Goal: Complete application form

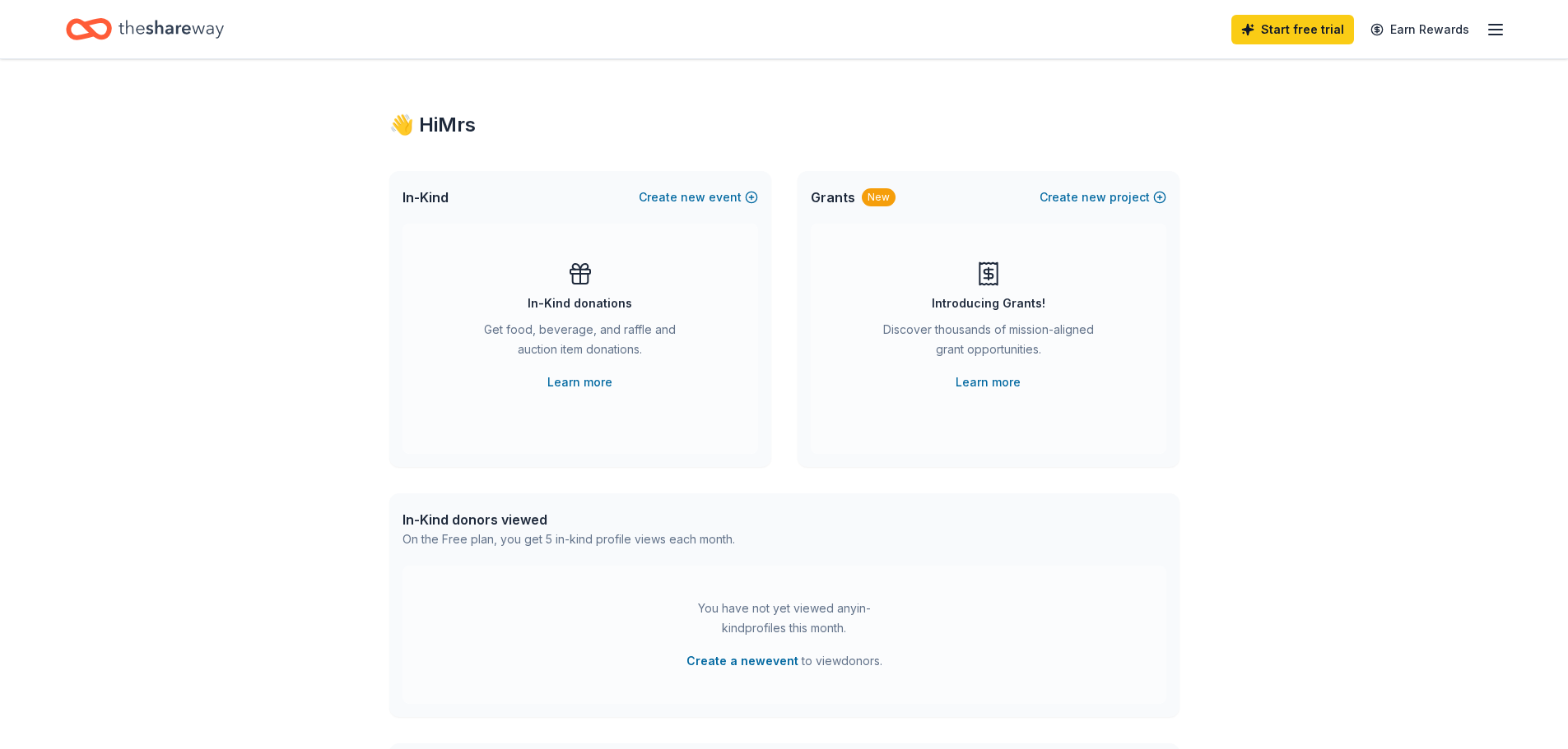
click at [1500, 36] on icon "button" at bounding box center [1496, 30] width 20 height 20
click at [991, 276] on icon at bounding box center [988, 274] width 26 height 26
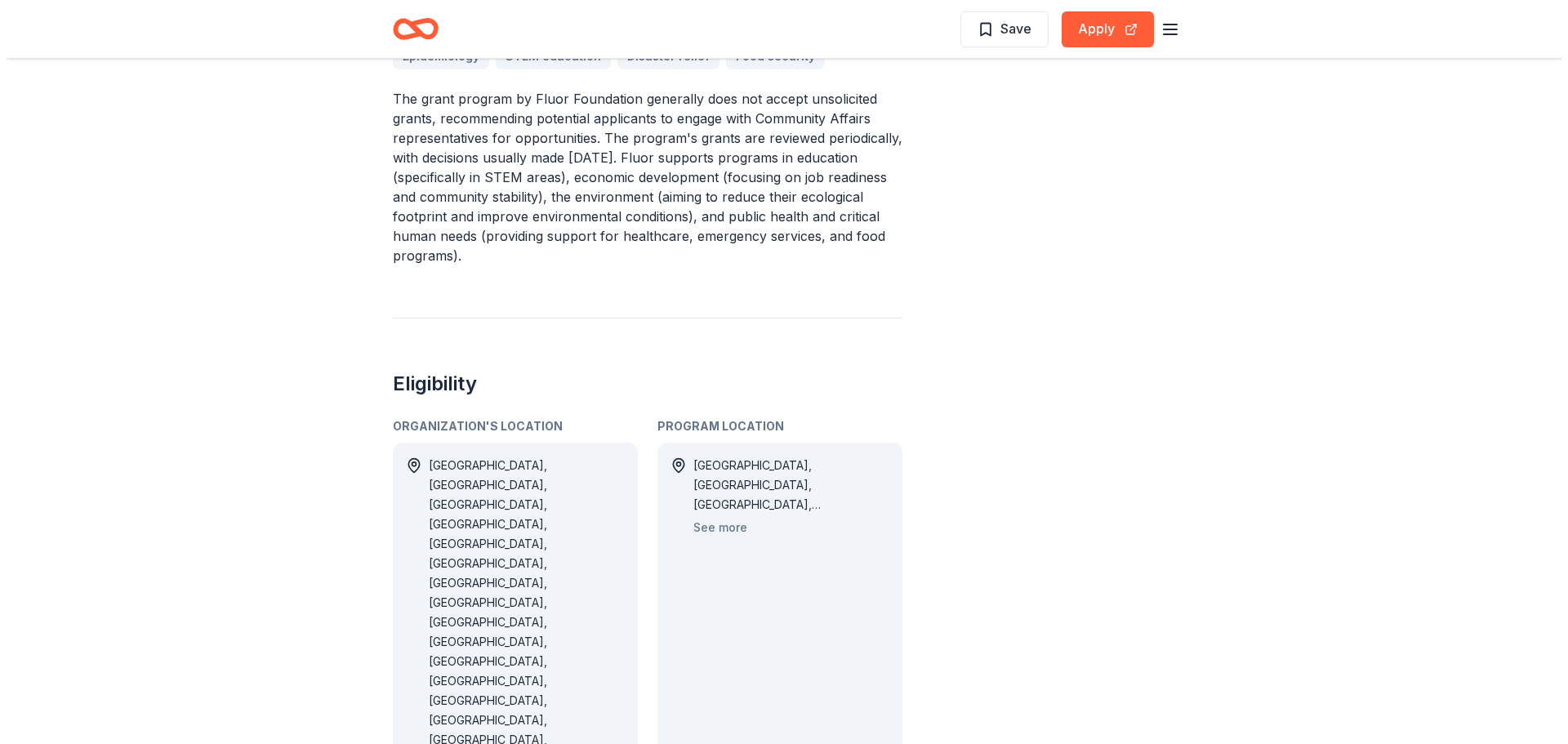
scroll to position [572, 0]
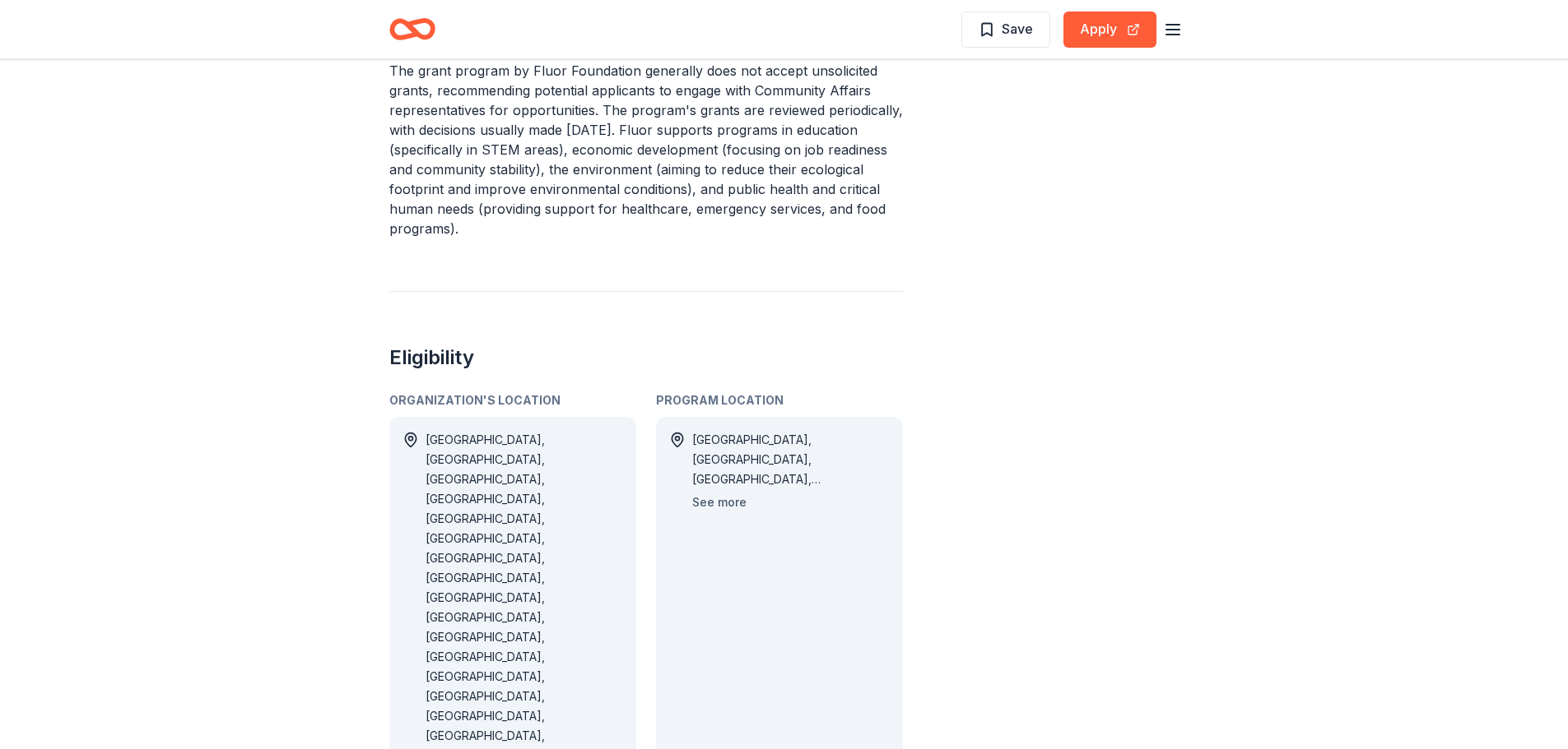
click at [735, 506] on button "See more" at bounding box center [719, 503] width 55 height 20
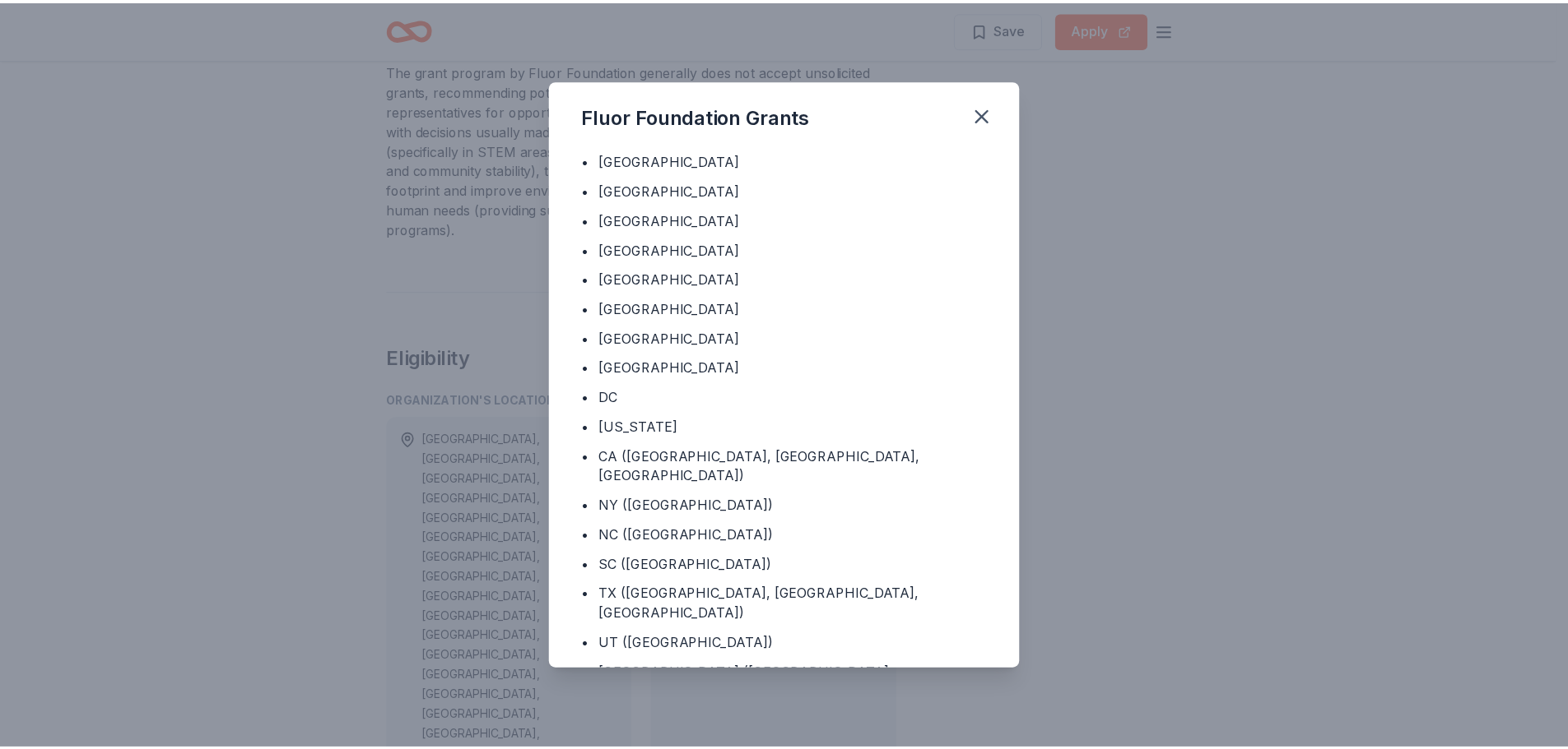
scroll to position [581, 0]
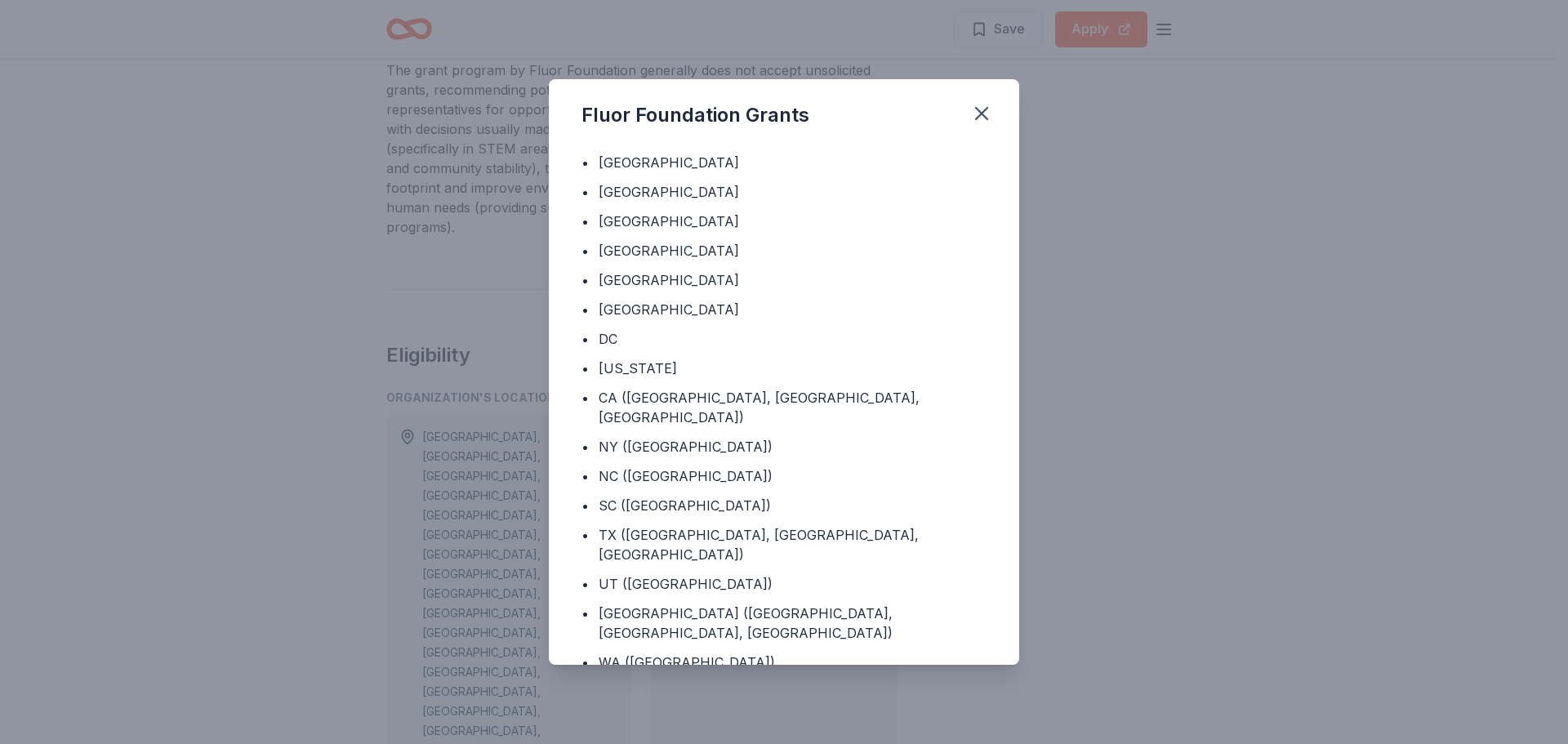
click at [1101, 372] on div "Fluor Foundation Grants Program Location • Argentina • Australia • Belgium • Bo…" at bounding box center [784, 372] width 1568 height 744
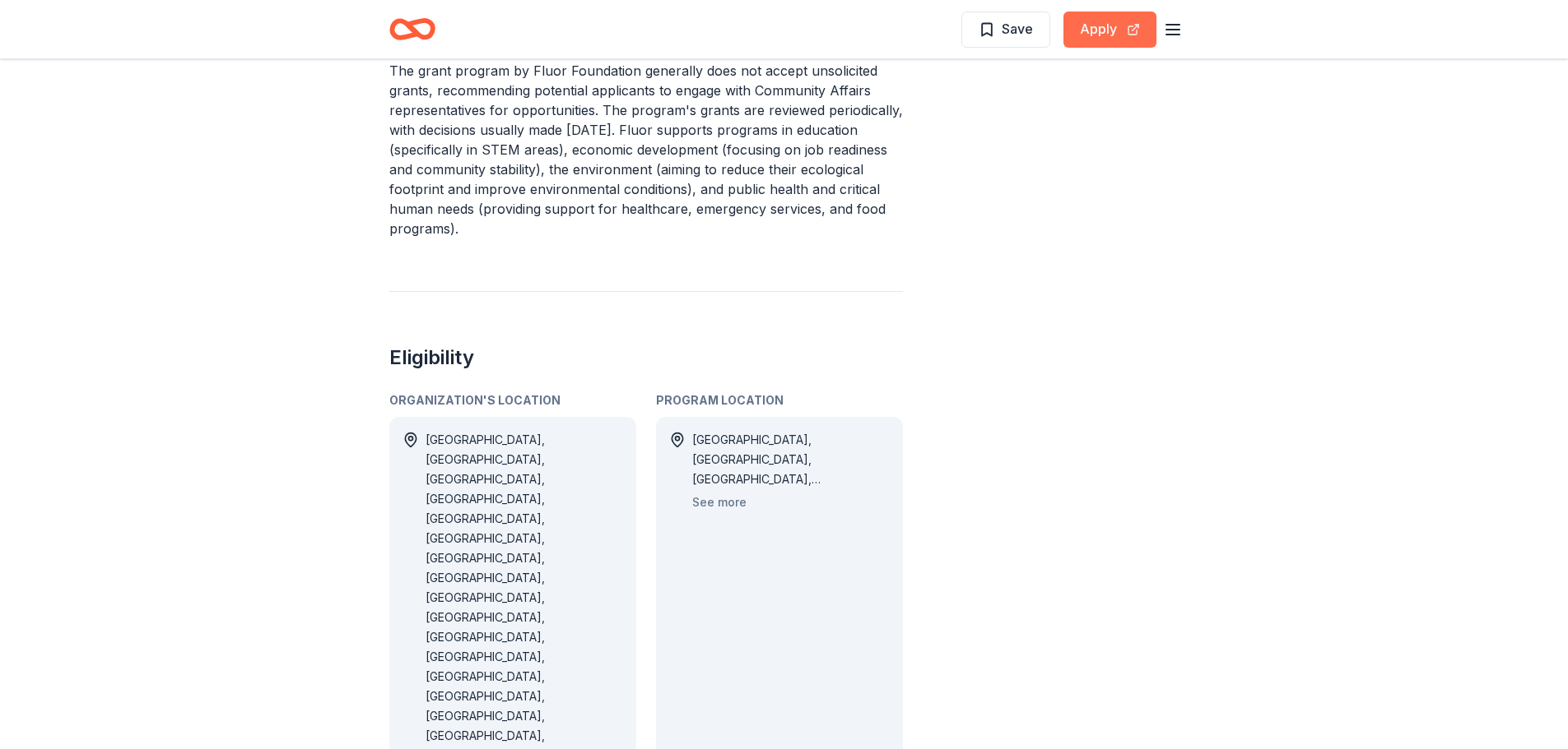
click at [1112, 29] on button "Apply" at bounding box center [1110, 30] width 93 height 36
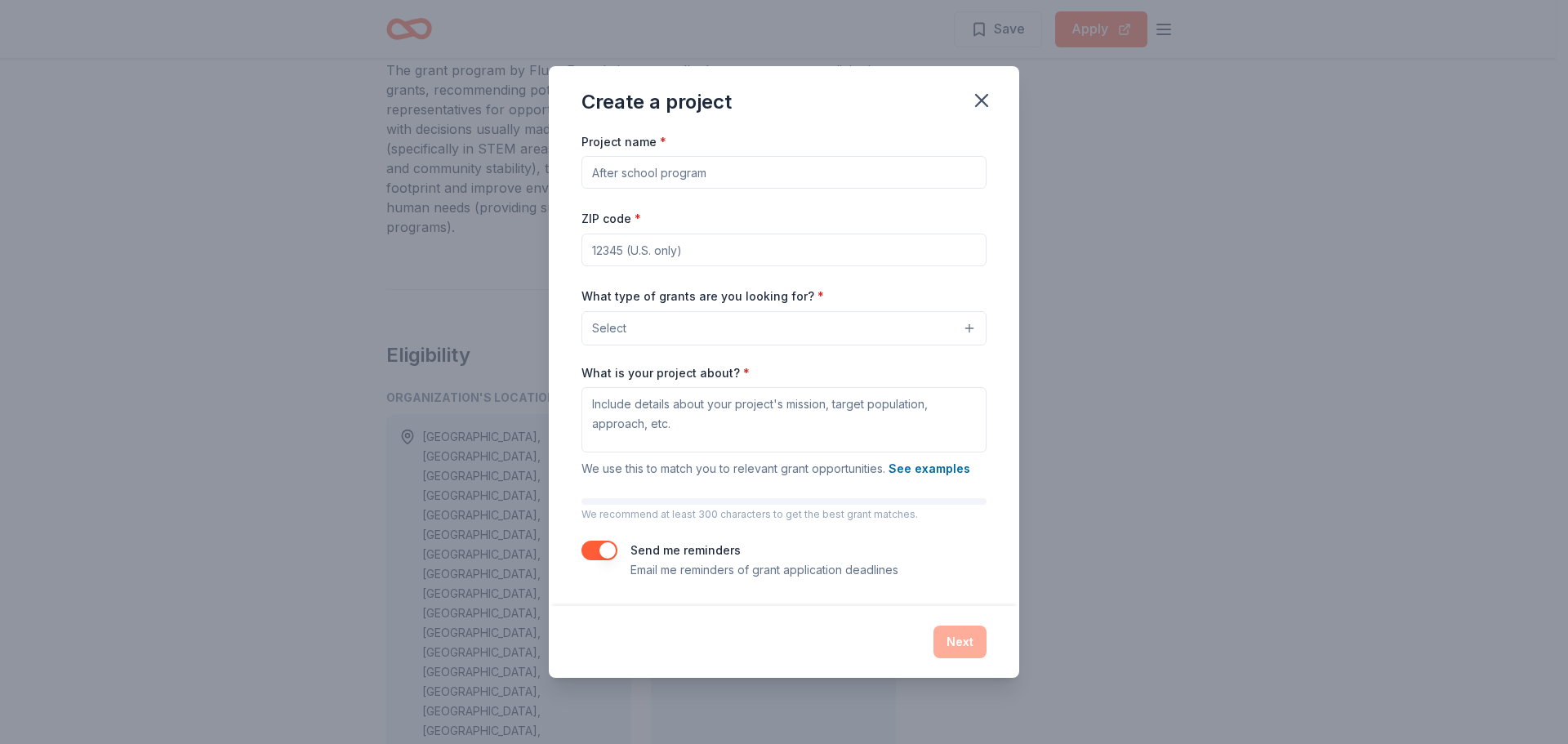
click at [969, 171] on input "Project name *" at bounding box center [784, 172] width 405 height 33
click at [976, 102] on icon "button" at bounding box center [981, 100] width 23 height 23
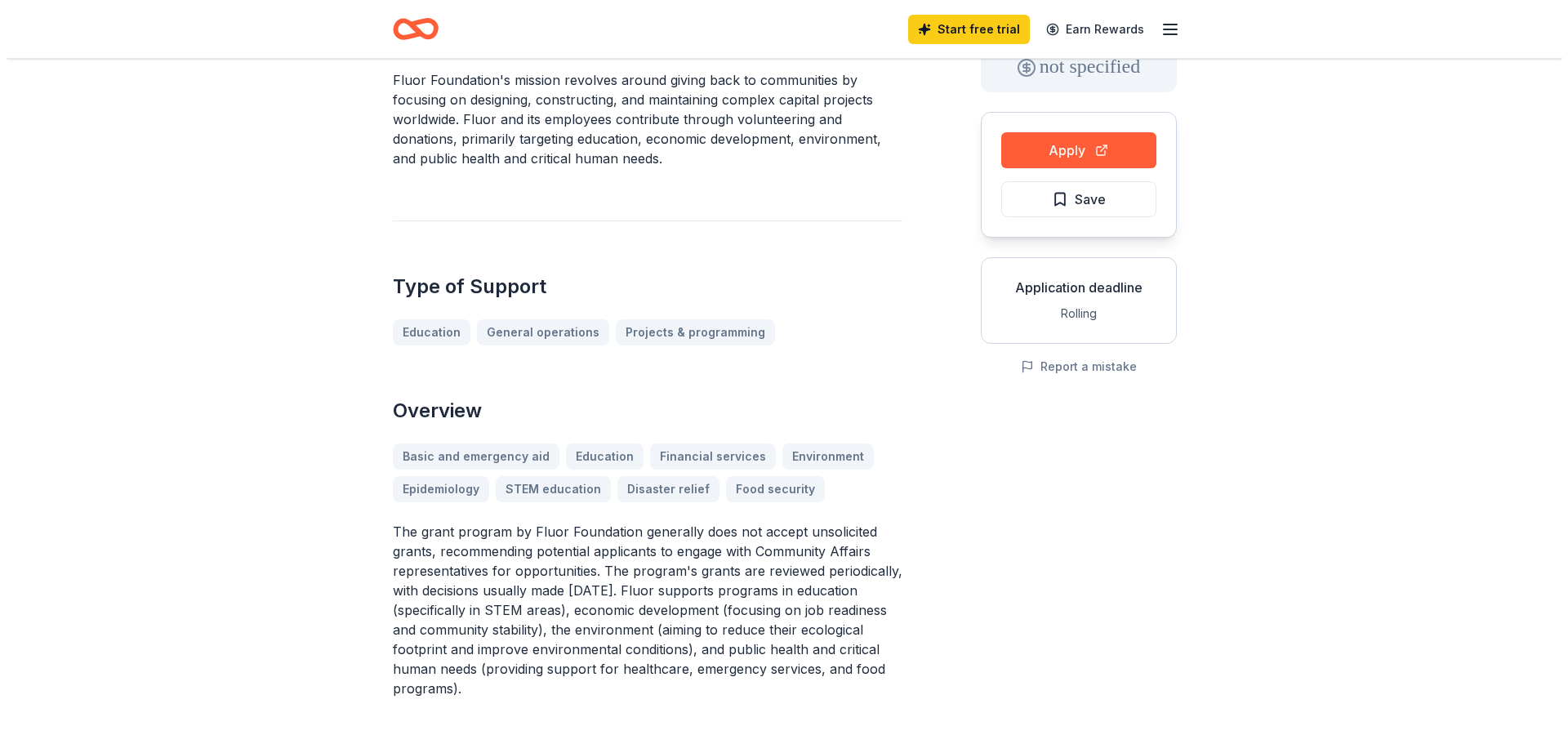
scroll to position [82, 0]
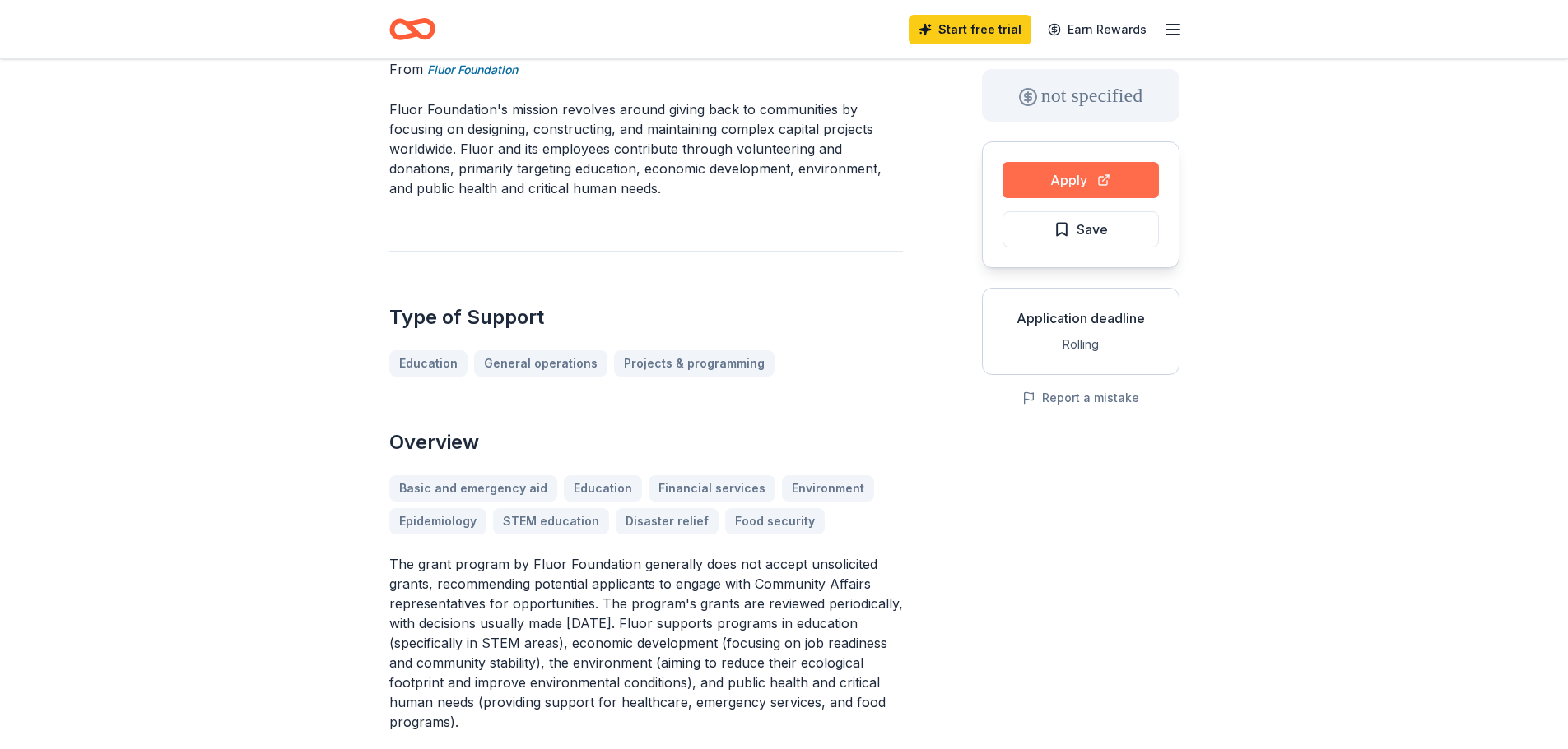
click at [1111, 181] on button "Apply" at bounding box center [1080, 181] width 156 height 36
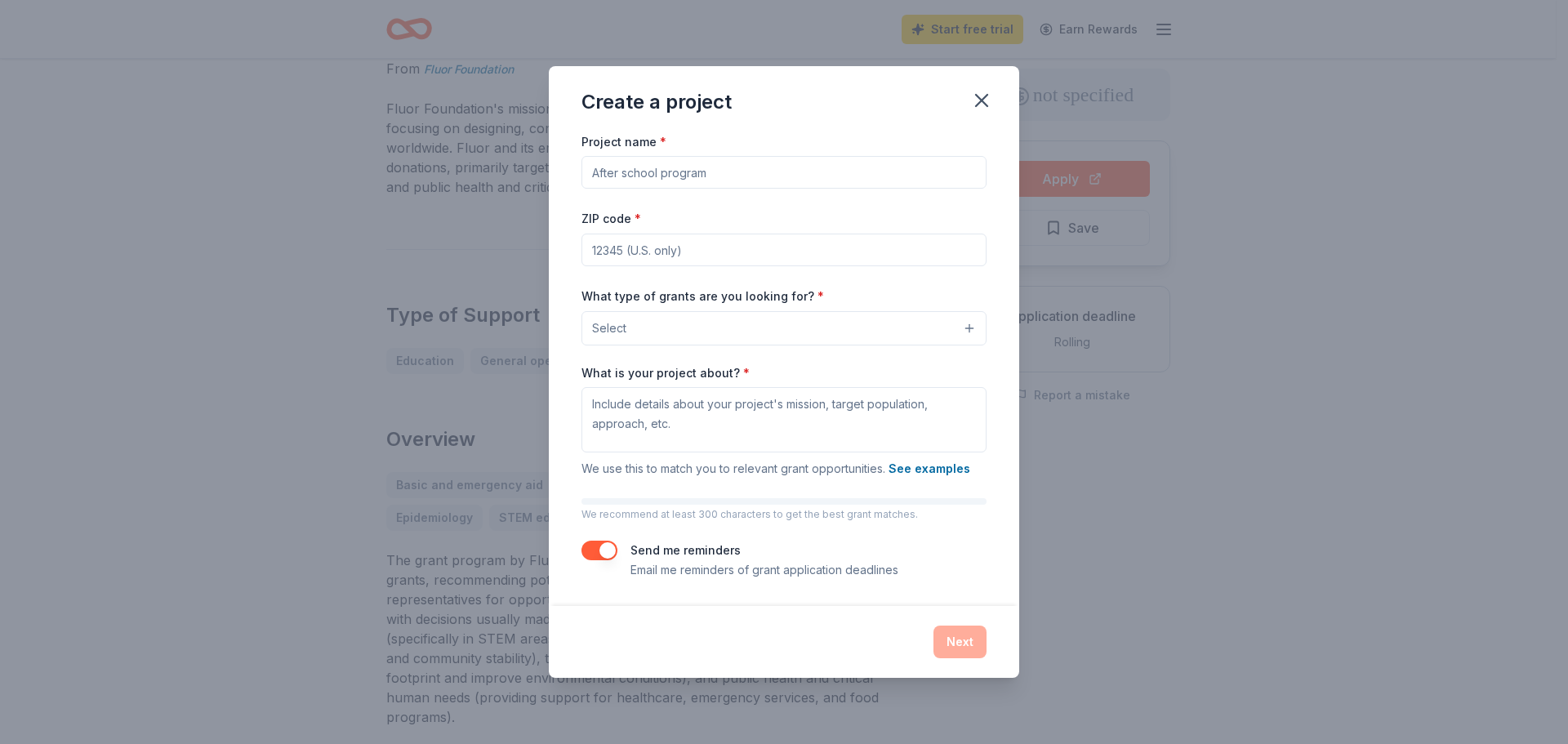
click at [901, 182] on input "Project name *" at bounding box center [784, 172] width 405 height 33
type input "Lighthouse for Students"
click at [833, 329] on button "Select" at bounding box center [784, 329] width 405 height 34
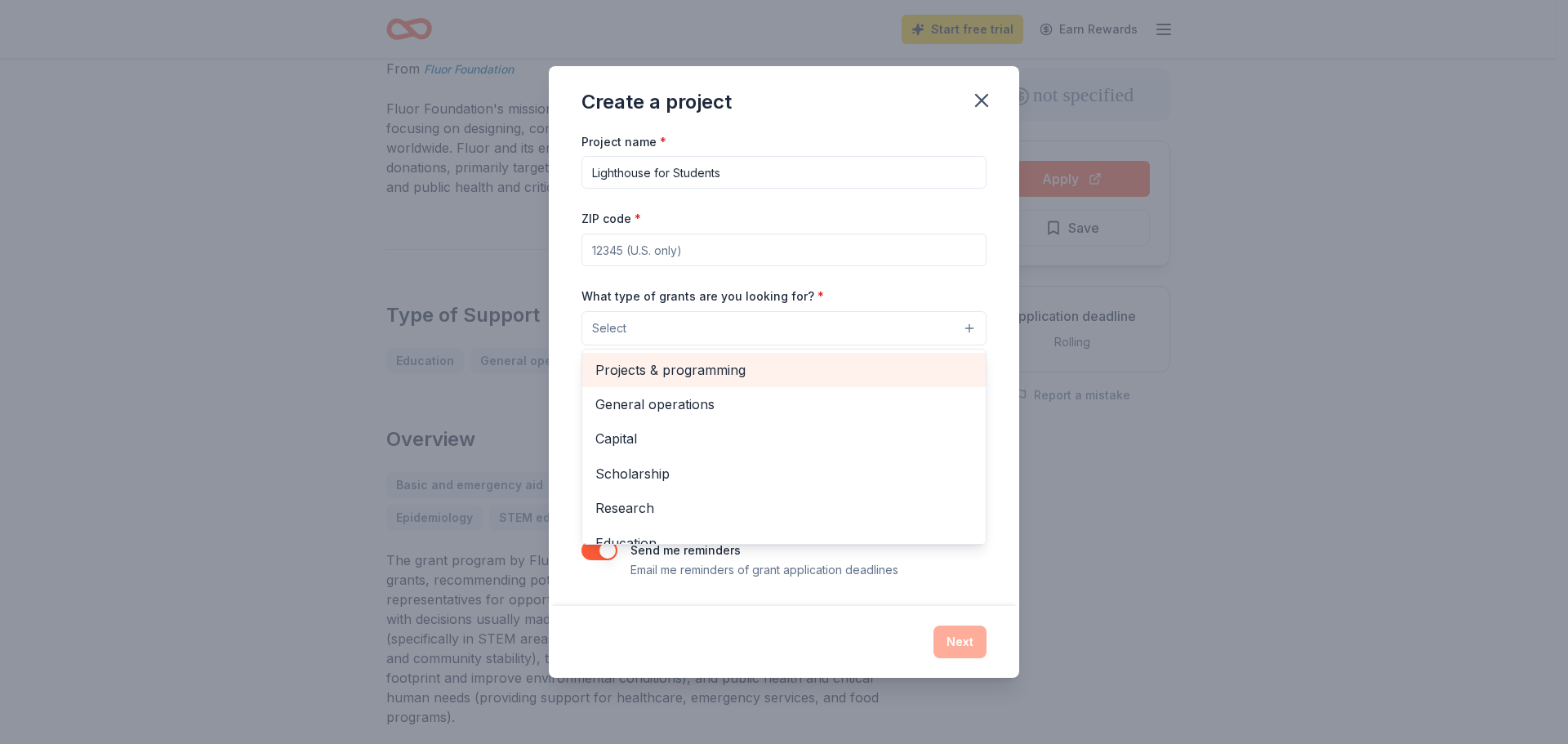
click at [774, 374] on span "Projects & programming" at bounding box center [784, 370] width 378 height 21
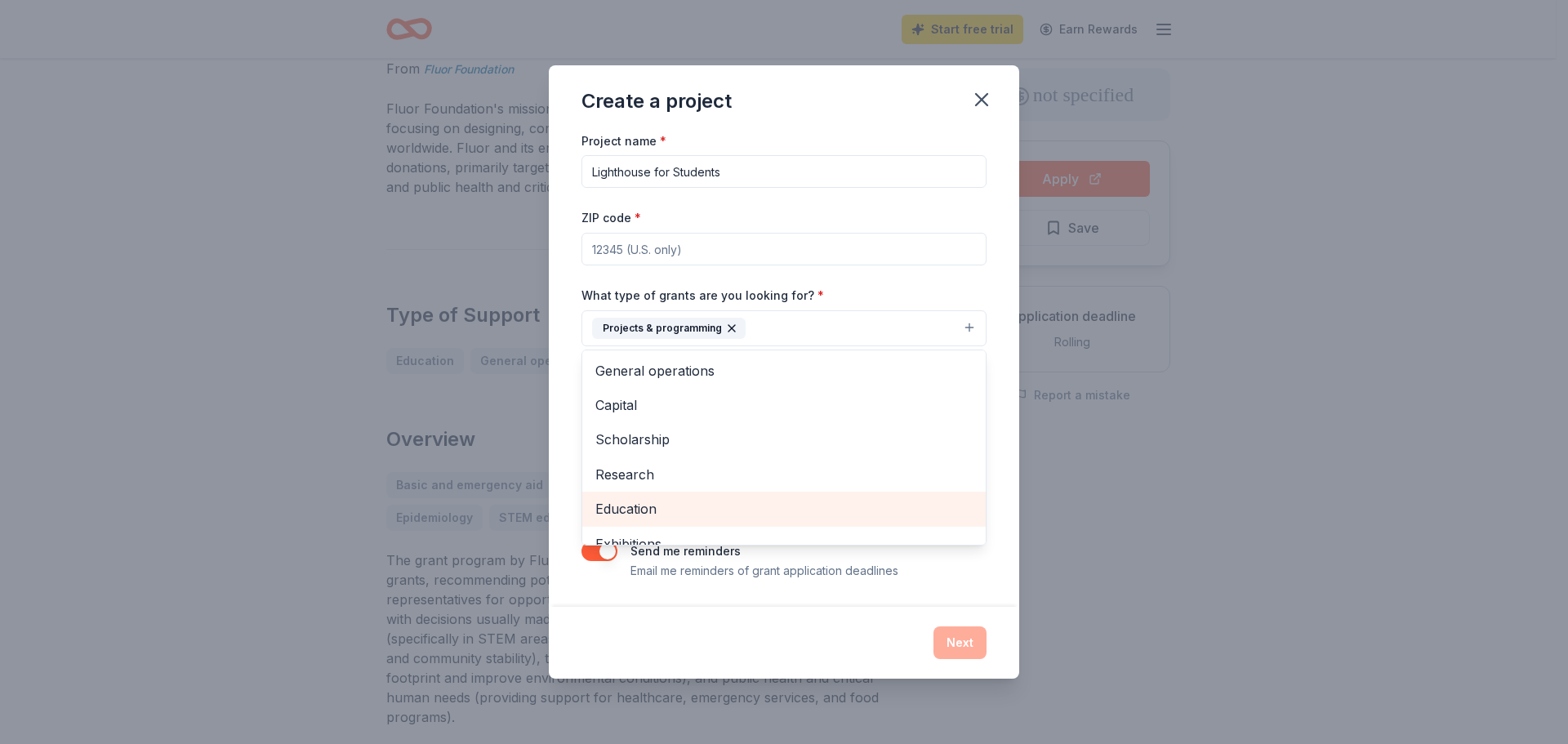
click at [743, 514] on span "Education" at bounding box center [784, 508] width 378 height 21
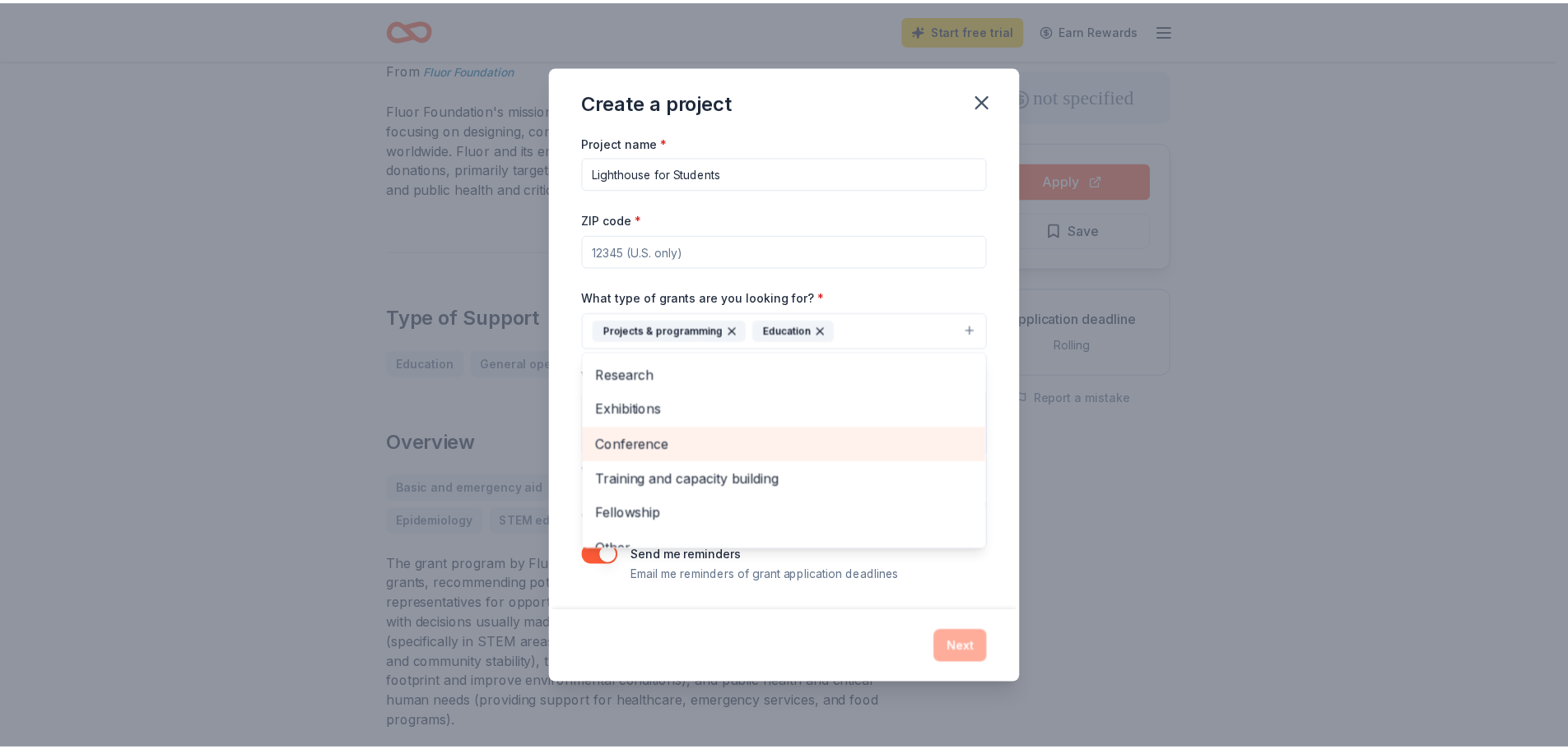
scroll to position [124, 0]
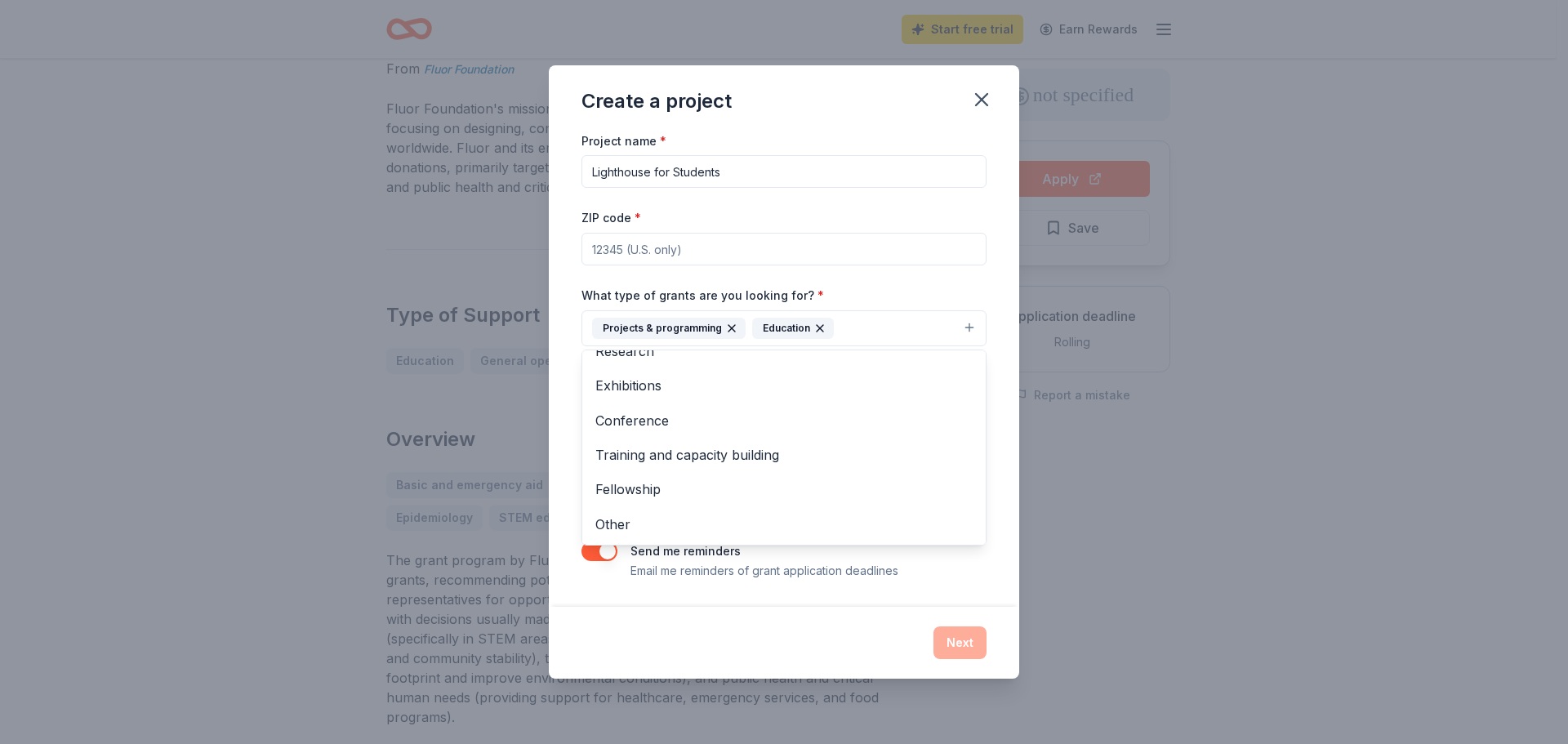
click at [727, 622] on div "Create a project Project name * Lighthouse for Students ZIP code * What type of…" at bounding box center [784, 372] width 470 height 614
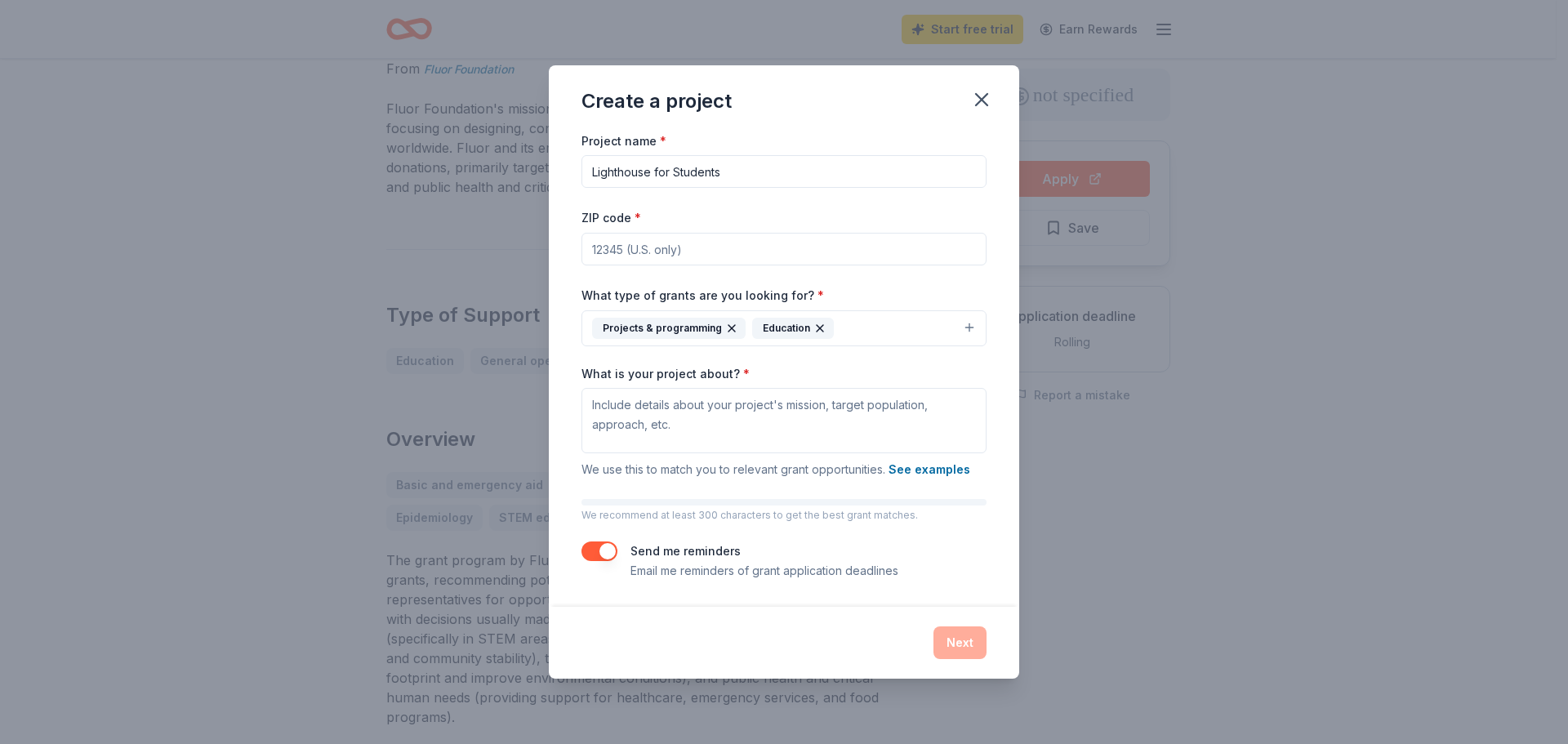
paste input "77377"
type input "77377"
paste textarea "Lighthouse for Students provides programs for Houston’s at-risk-youth, illumina…"
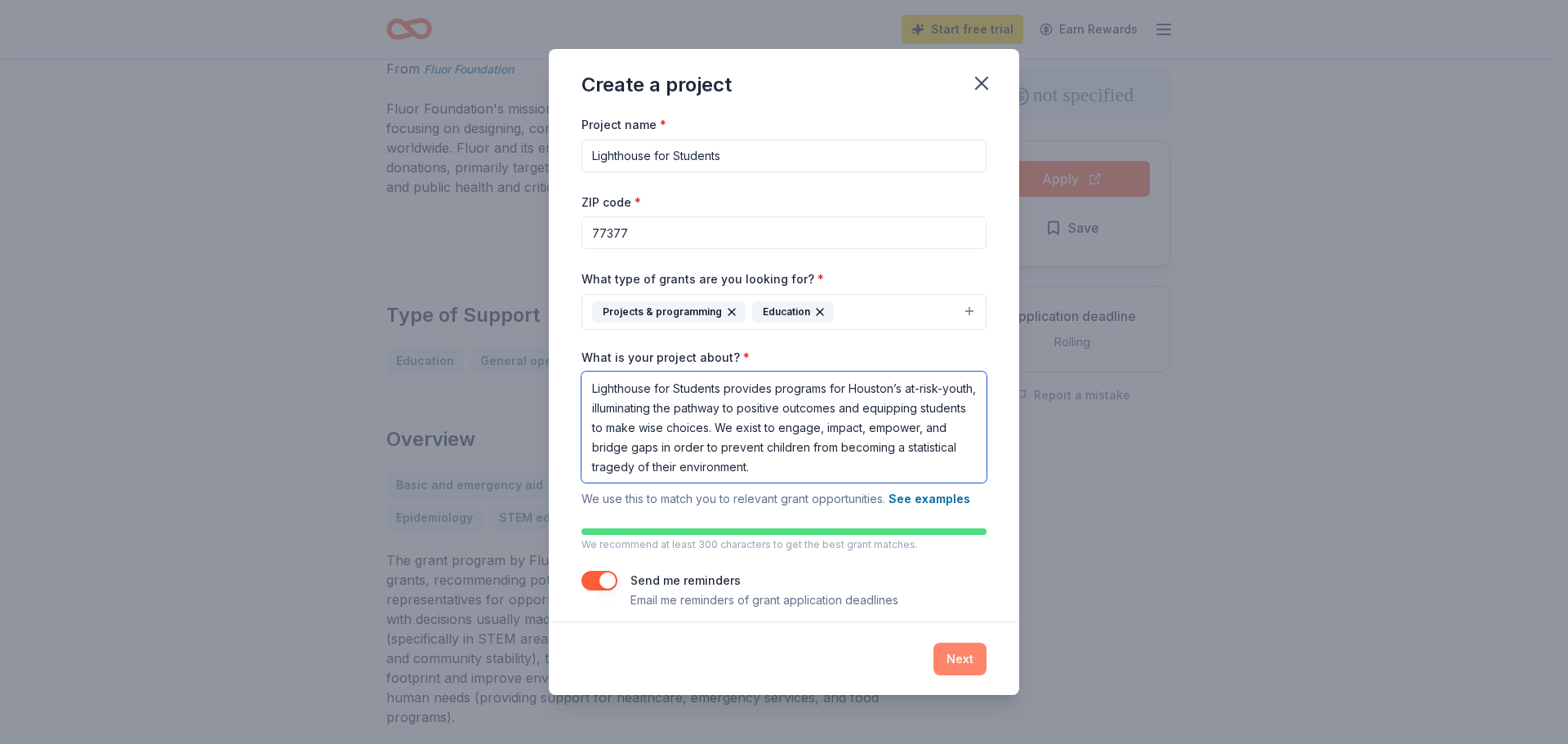
type textarea "Lighthouse for Students provides programs for Houston’s at-risk-youth, illumina…"
click at [955, 662] on button "Next" at bounding box center [960, 660] width 53 height 33
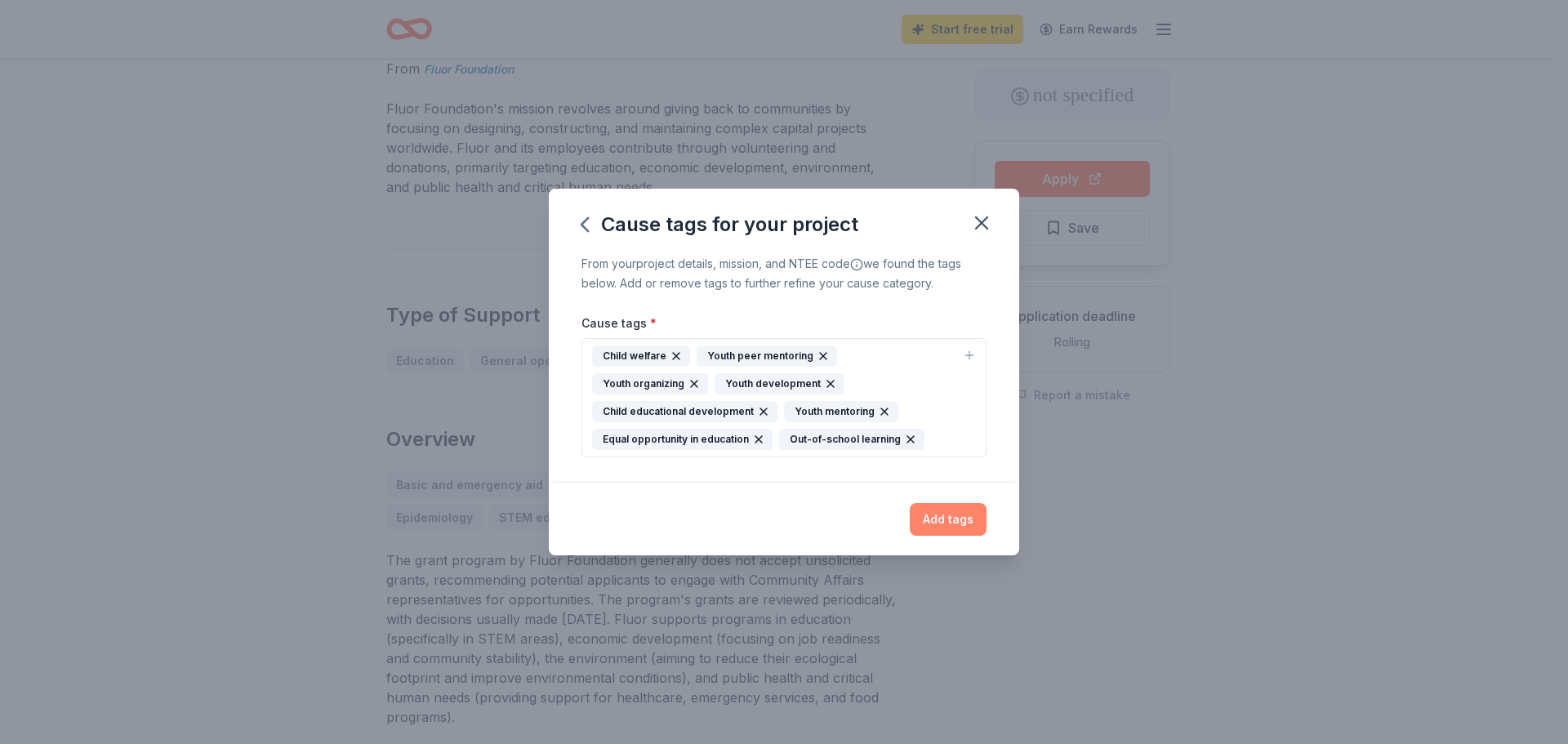
click at [945, 522] on button "Add tags" at bounding box center [948, 519] width 77 height 33
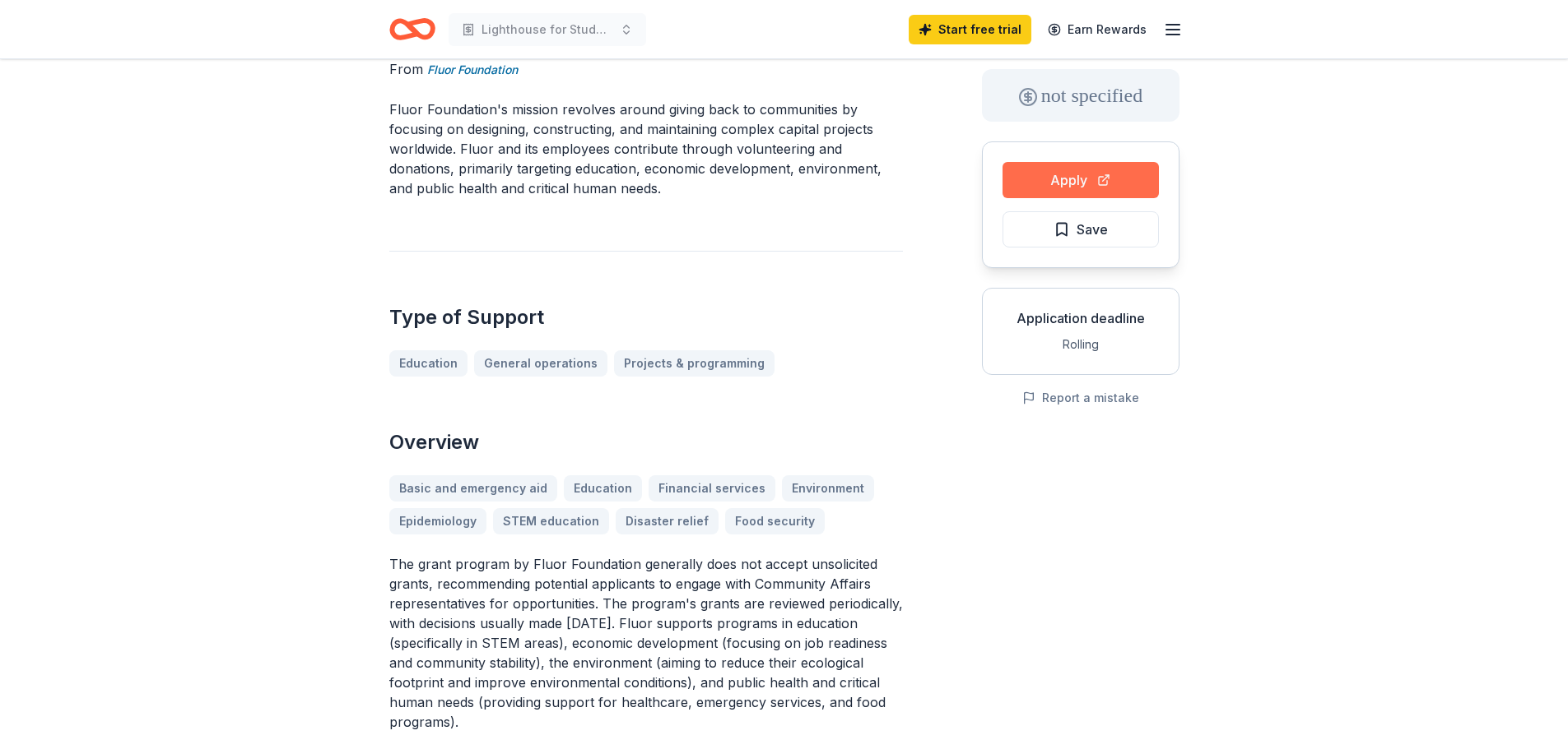
click at [1075, 182] on button "Apply" at bounding box center [1080, 181] width 156 height 36
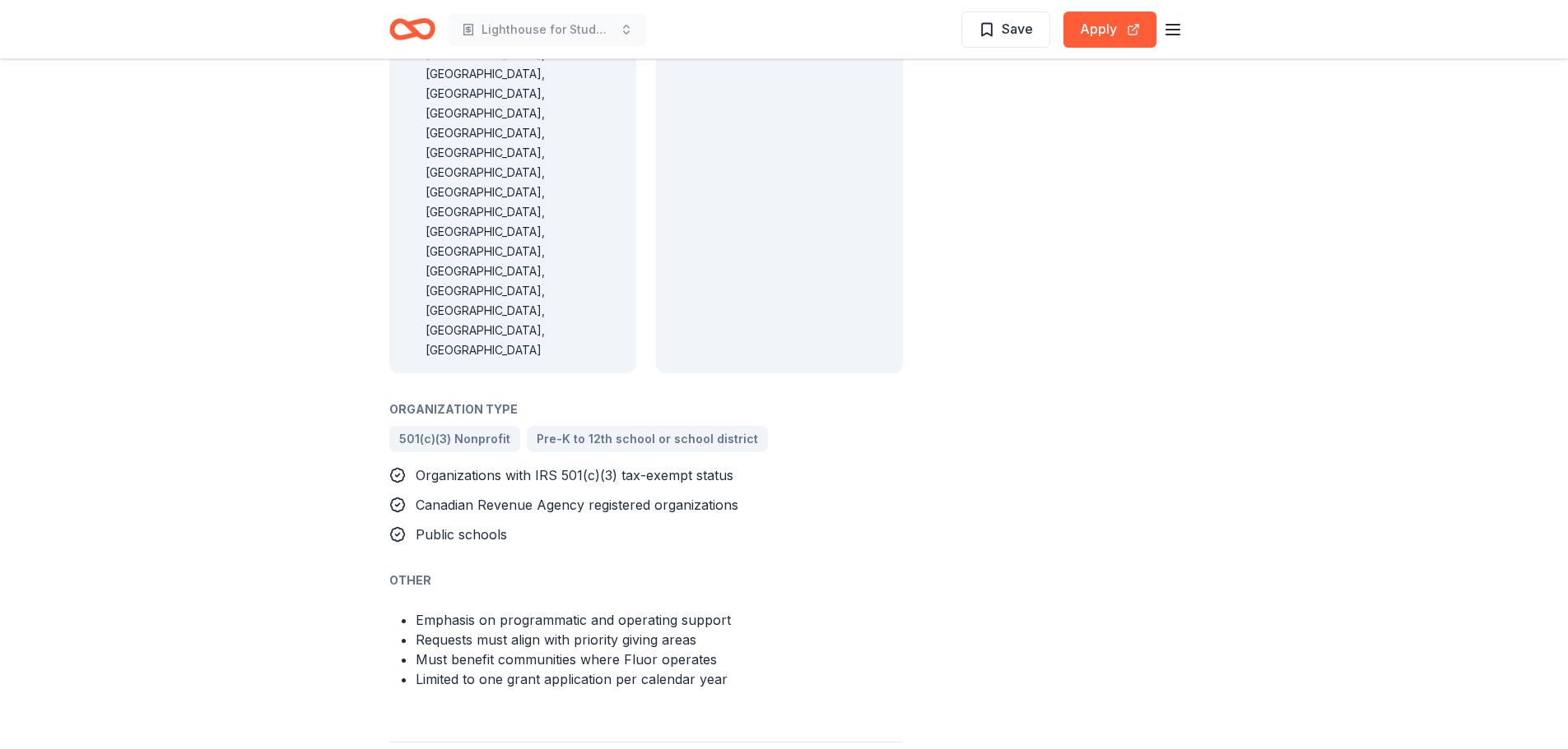
scroll to position [1120, 0]
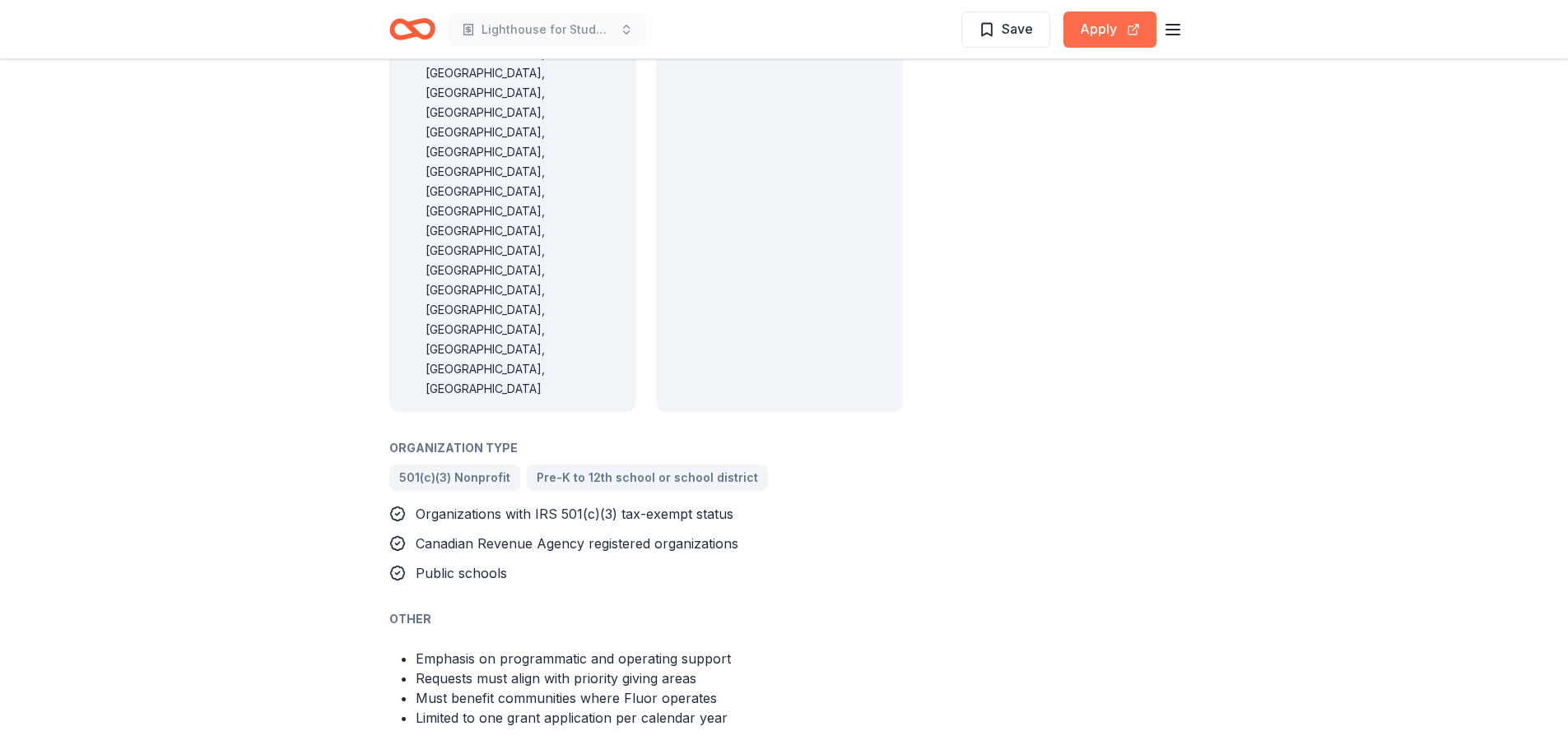
click at [1113, 37] on button "Apply" at bounding box center [1110, 30] width 93 height 36
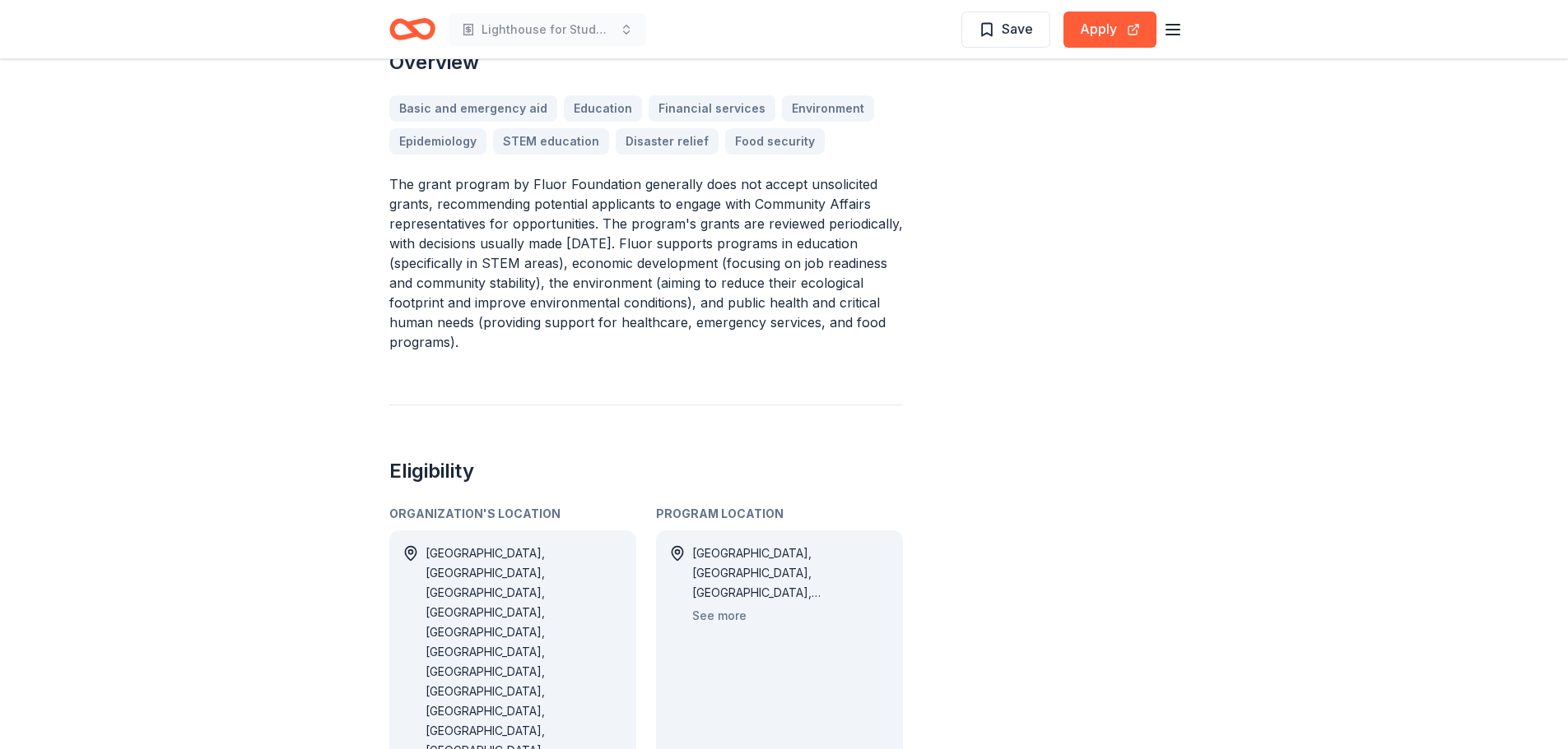
scroll to position [0, 0]
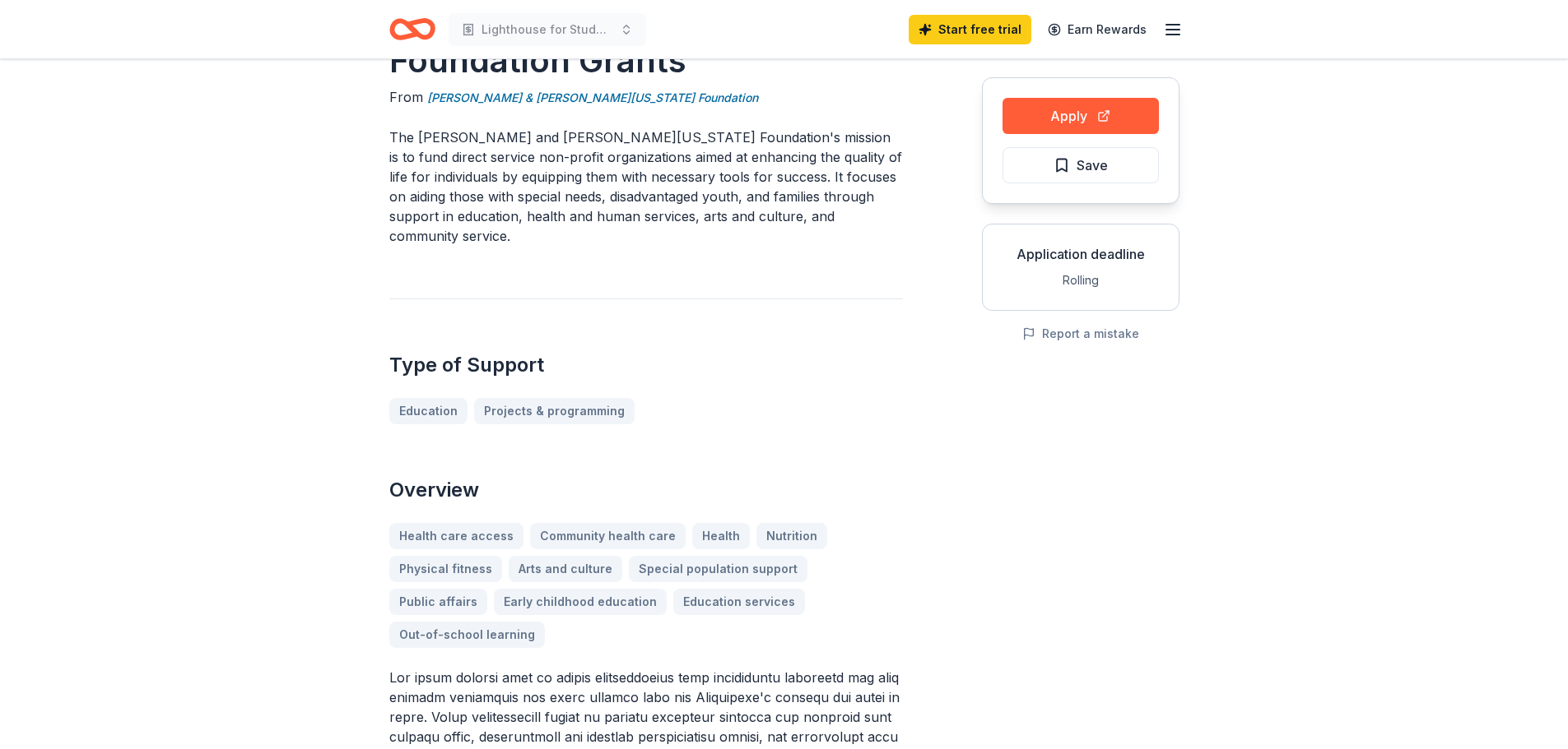
scroll to position [164, 0]
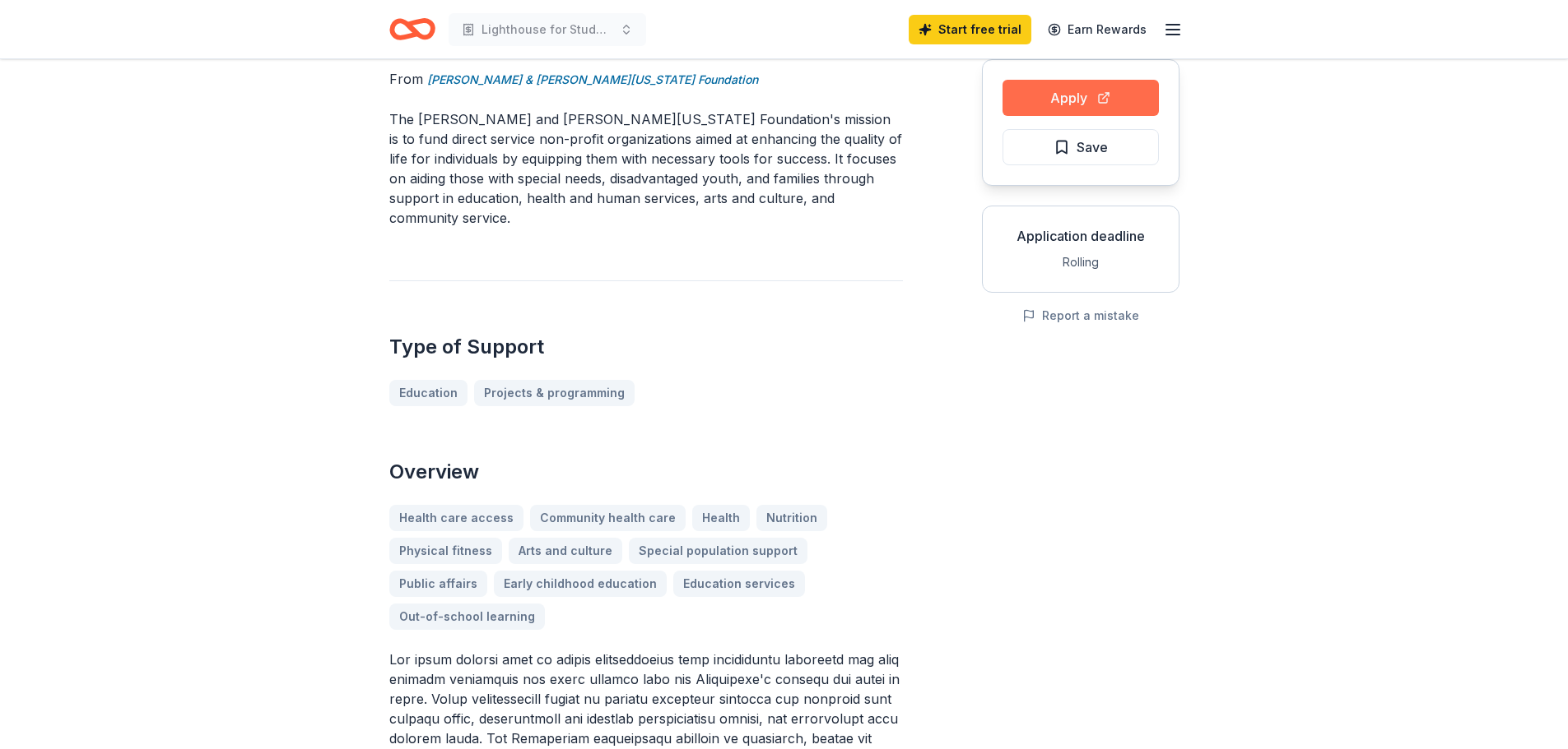
click at [1071, 98] on button "Apply" at bounding box center [1080, 98] width 156 height 36
